Goal: Task Accomplishment & Management: Manage account settings

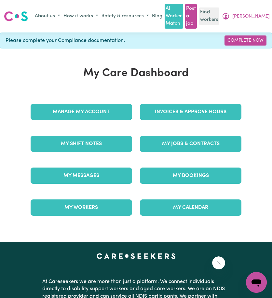
click at [249, 70] on div "My Care Dashboard Manage My Account Invoices & Approve Hours My Shift Notes My …" at bounding box center [136, 145] width 272 height 156
click at [263, 15] on button "[PERSON_NAME]" at bounding box center [245, 16] width 51 height 11
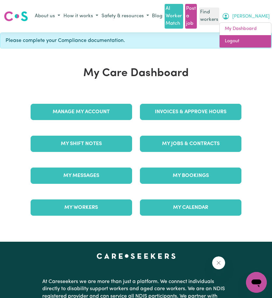
click at [247, 39] on link "Logout" at bounding box center [244, 41] width 51 height 12
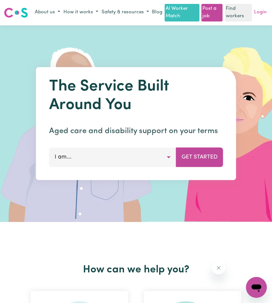
click at [260, 17] on link "Login" at bounding box center [260, 12] width 15 height 10
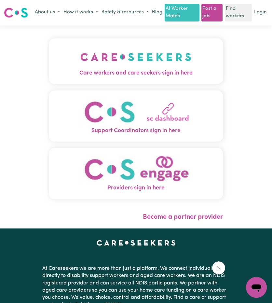
click at [108, 61] on img "Care workers and care seekers sign in here" at bounding box center [135, 57] width 111 height 24
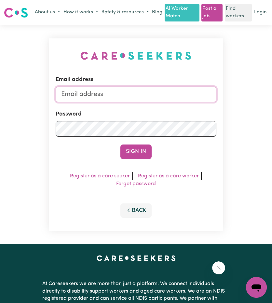
click at [119, 98] on input "Email address" at bounding box center [136, 94] width 160 height 16
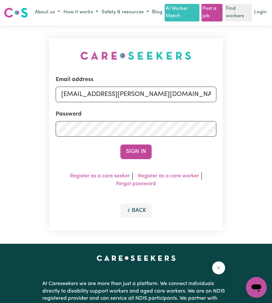
drag, startPoint x: 95, startPoint y: 102, endPoint x: 241, endPoint y: 115, distance: 145.9
click at [253, 114] on div "Email address [EMAIL_ADDRESS][PERSON_NAME][DOMAIN_NAME] Password Sign In Regist…" at bounding box center [136, 134] width 272 height 218
type input "superuser~[EMAIL_ADDRESS][DOMAIN_NAME]"
click at [138, 157] on button "Sign In" at bounding box center [135, 151] width 31 height 14
